Goal: Transaction & Acquisition: Obtain resource

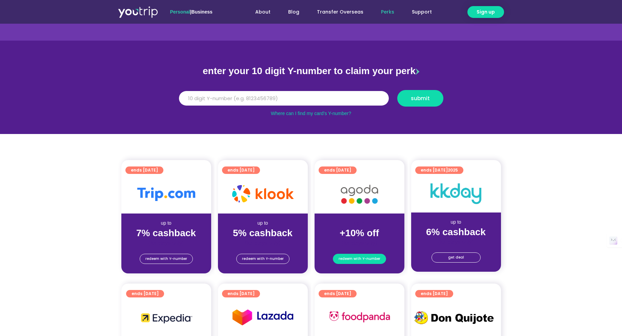
click at [367, 261] on span "redeem with Y-number" at bounding box center [359, 258] width 42 height 9
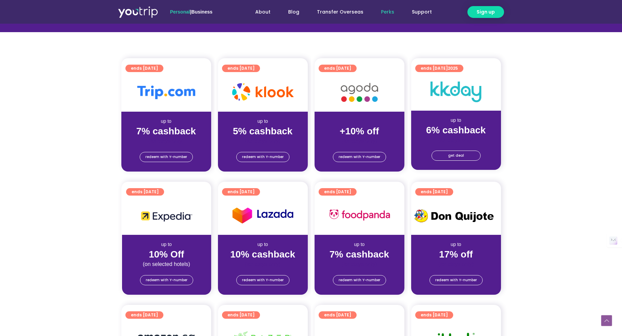
scroll to position [137, 0]
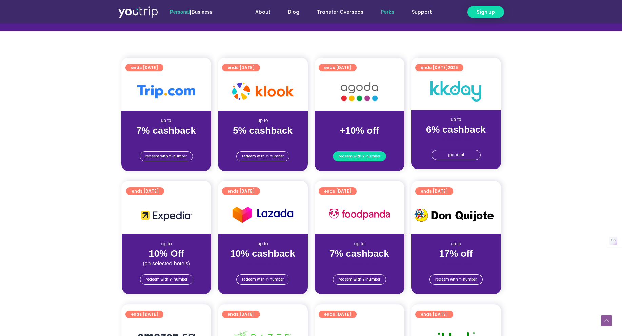
click at [374, 157] on span "redeem with Y-number" at bounding box center [359, 156] width 42 height 9
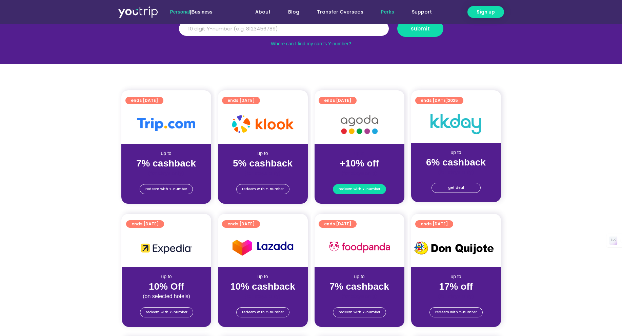
scroll to position [75, 0]
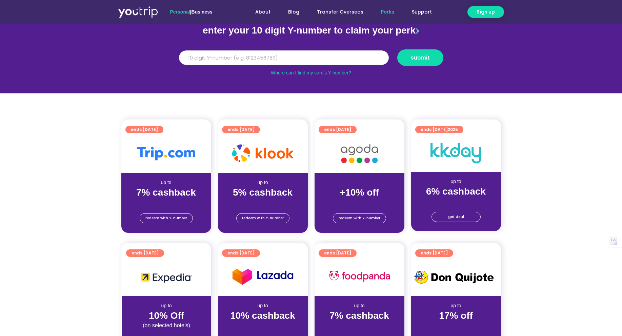
click at [229, 58] on input "Y Number" at bounding box center [284, 57] width 210 height 15
type input "8"
type input "8103723783"
click at [428, 57] on span "submit" at bounding box center [420, 57] width 19 height 5
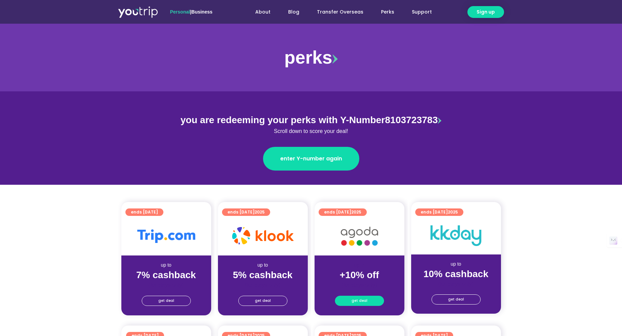
click at [359, 302] on span "get deal" at bounding box center [359, 300] width 16 height 9
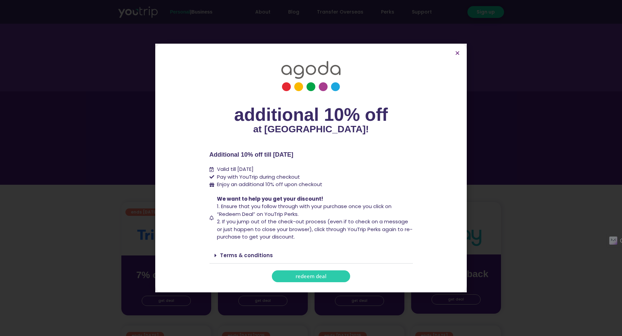
click at [324, 272] on link "redeem deal" at bounding box center [311, 277] width 78 height 12
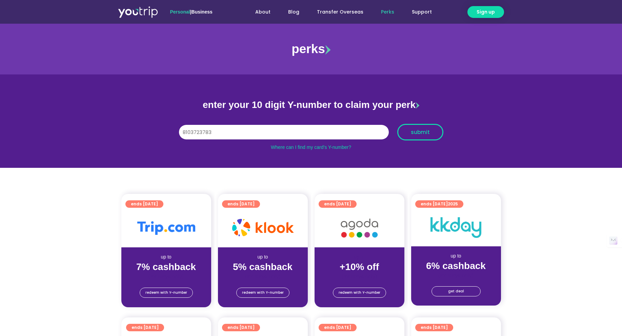
type input "8103723783"
click at [429, 124] on button "submit" at bounding box center [420, 132] width 46 height 17
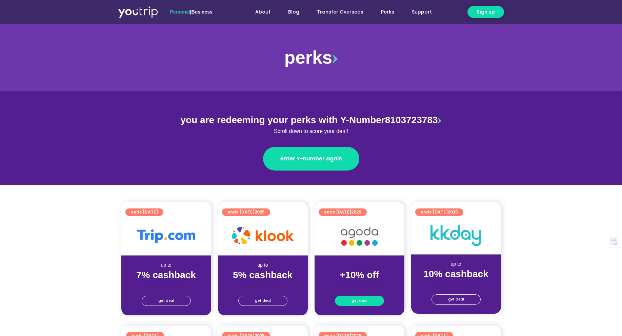
click at [369, 300] on link "get deal" at bounding box center [359, 301] width 49 height 10
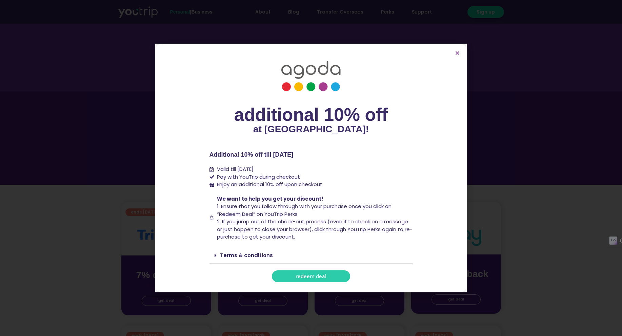
click at [316, 276] on span "redeem deal" at bounding box center [310, 276] width 31 height 5
